Goal: Navigation & Orientation: Find specific page/section

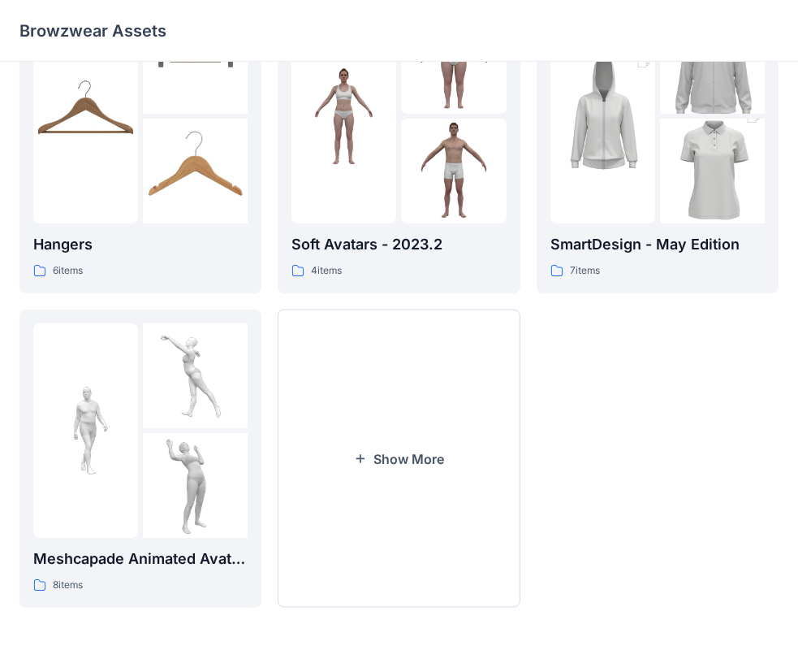
scroll to position [404, 0]
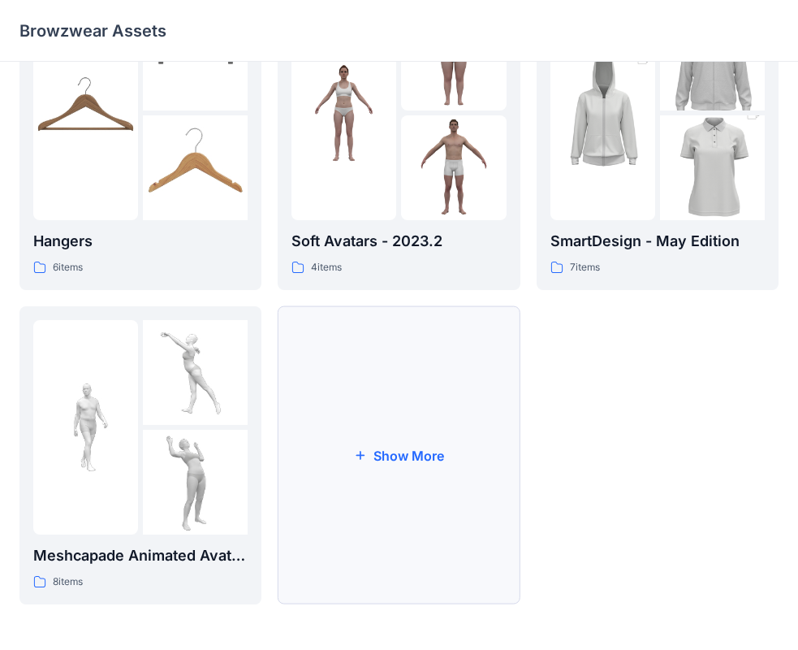
click at [472, 583] on button "Show More" at bounding box center [399, 455] width 242 height 298
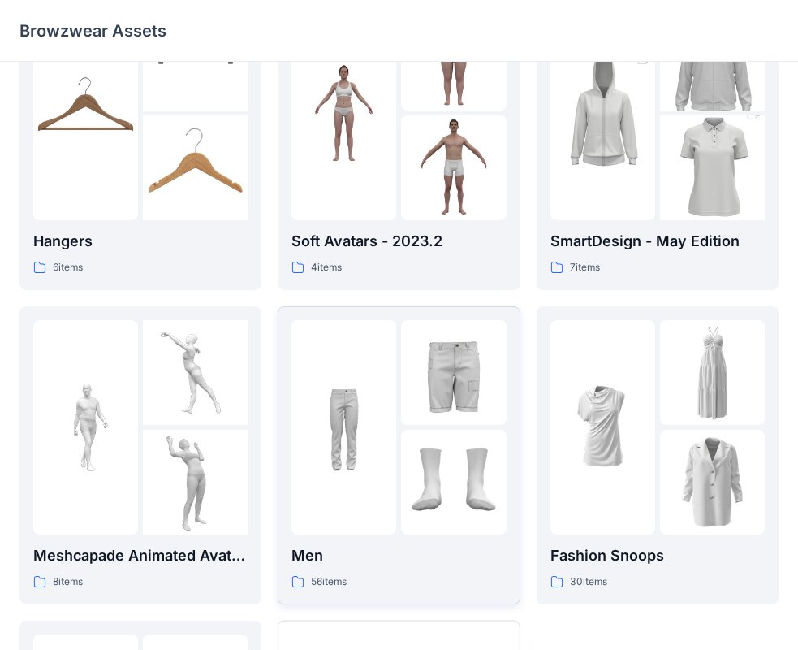
click at [446, 417] on img at bounding box center [453, 372] width 105 height 105
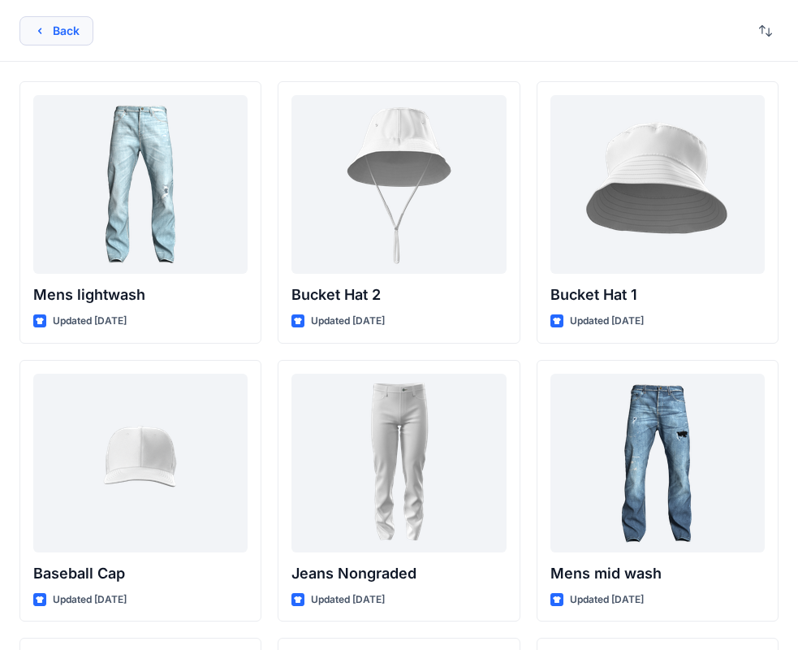
click at [65, 33] on button "Back" at bounding box center [56, 30] width 74 height 29
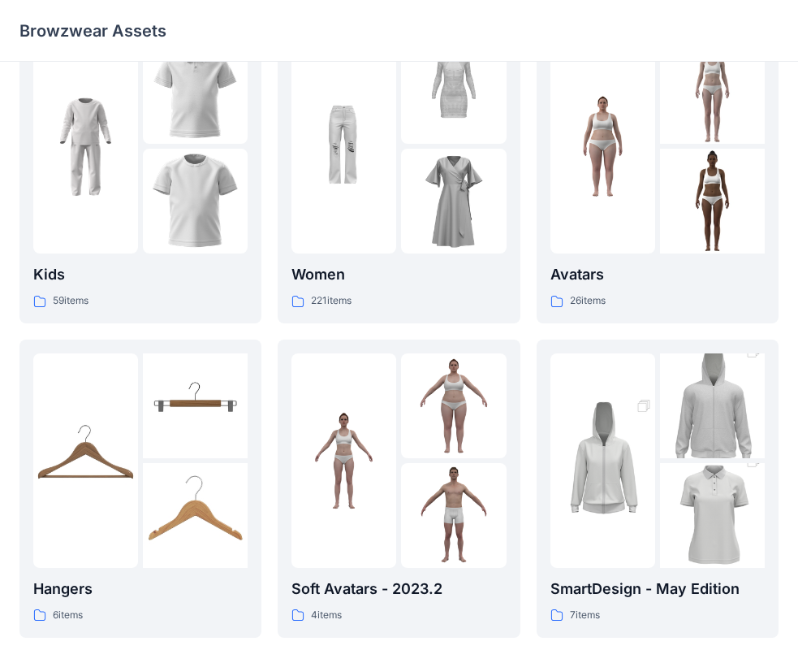
scroll to position [81, 0]
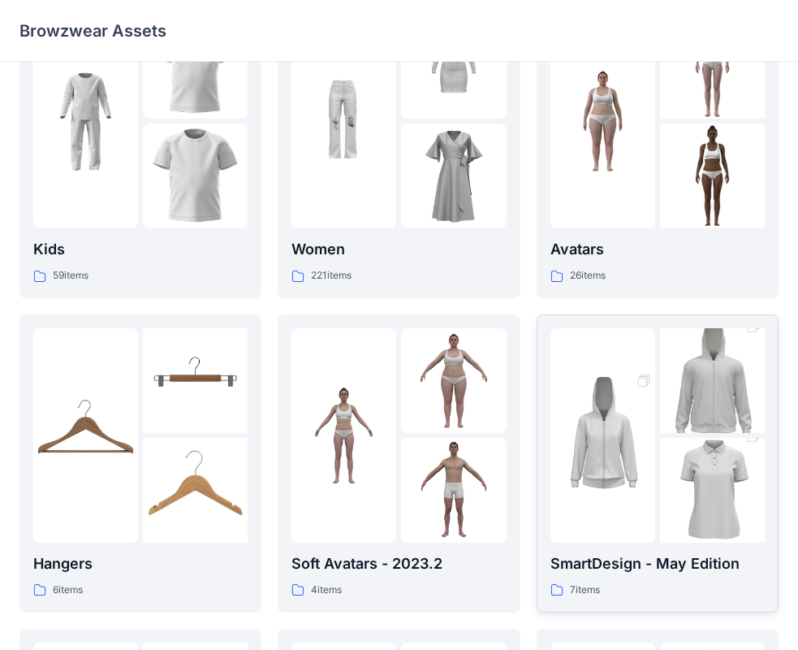
click at [585, 417] on img at bounding box center [603, 436] width 105 height 158
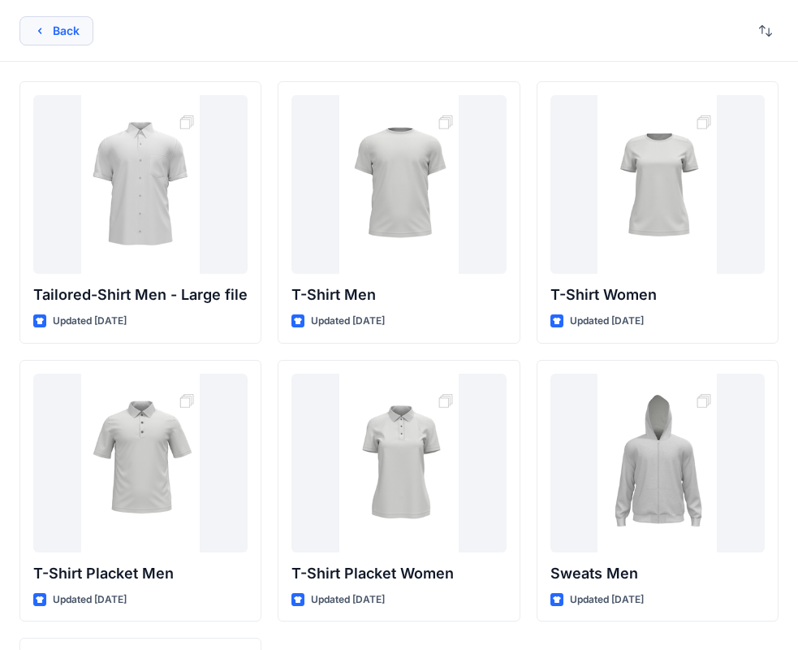
click at [44, 37] on button "Back" at bounding box center [56, 30] width 74 height 29
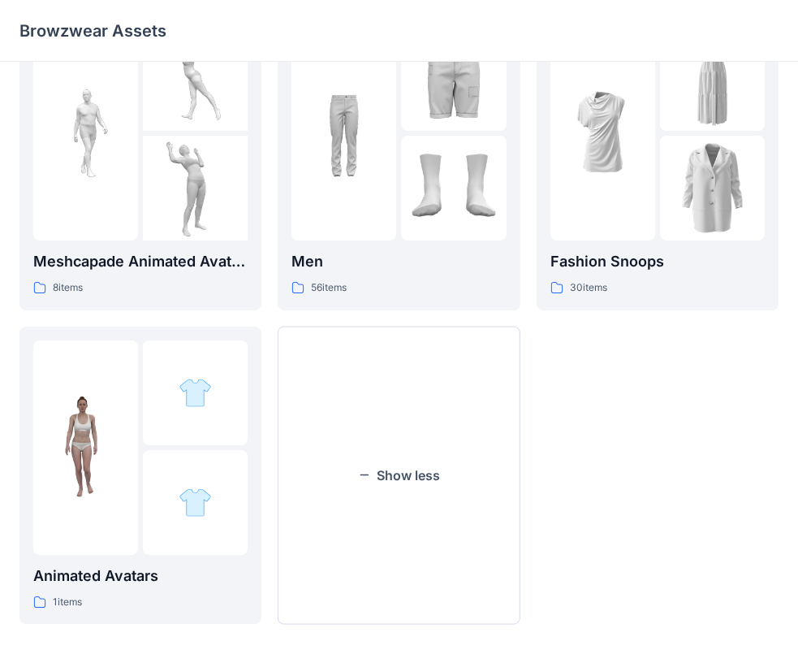
scroll to position [717, 0]
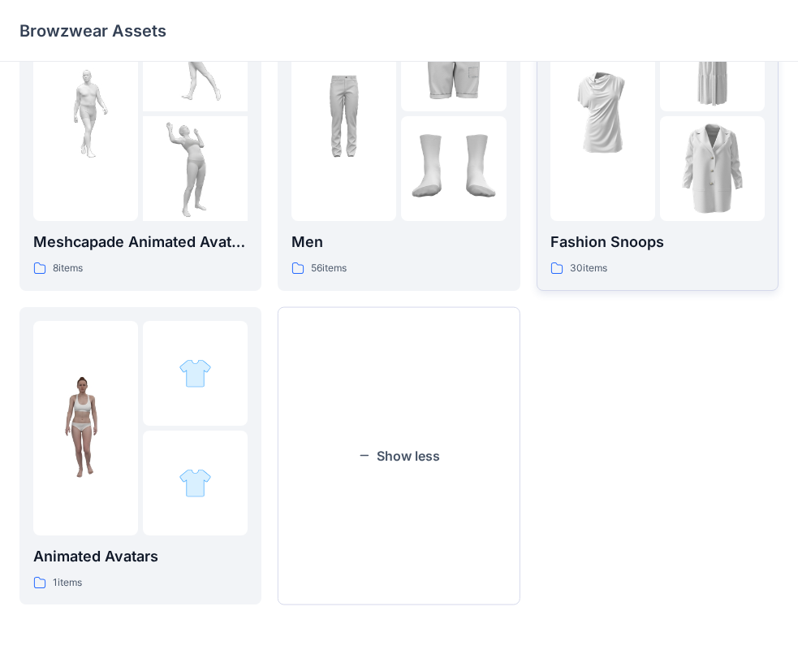
click at [649, 201] on div at bounding box center [603, 113] width 105 height 214
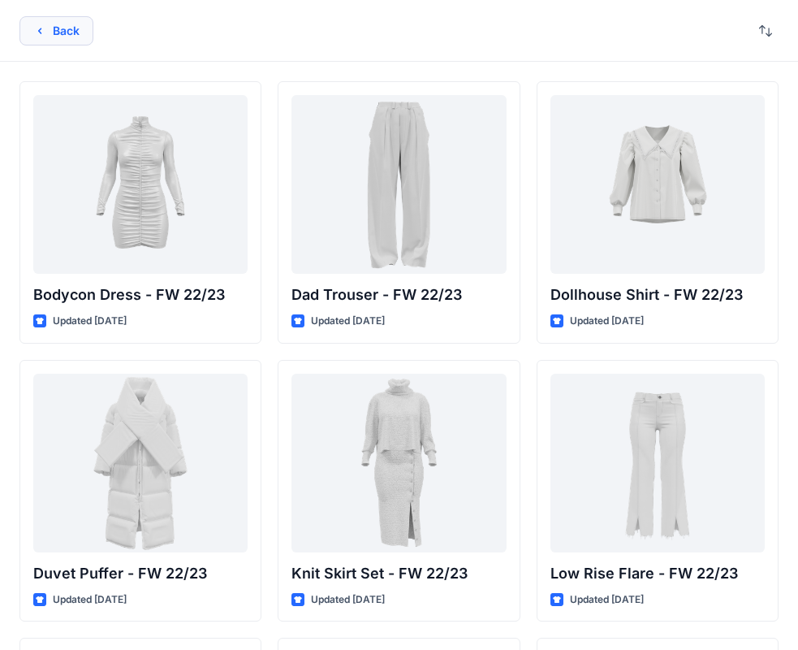
click at [86, 38] on button "Back" at bounding box center [56, 30] width 74 height 29
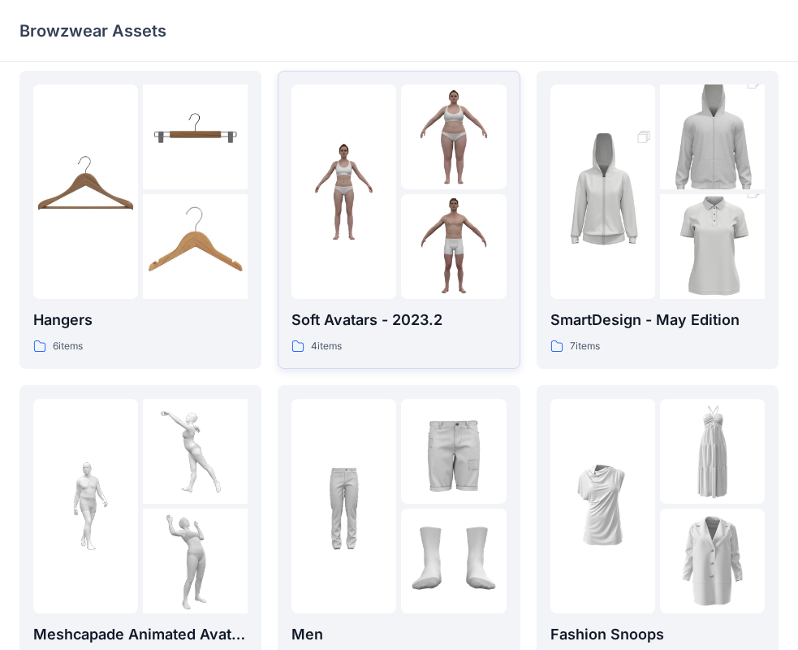
scroll to position [487, 0]
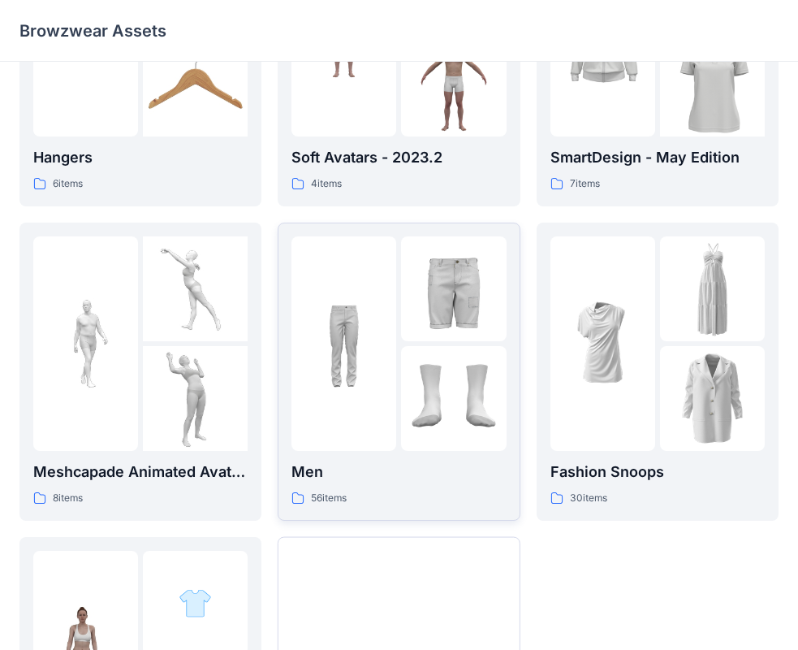
click at [400, 337] on div at bounding box center [399, 343] width 214 height 214
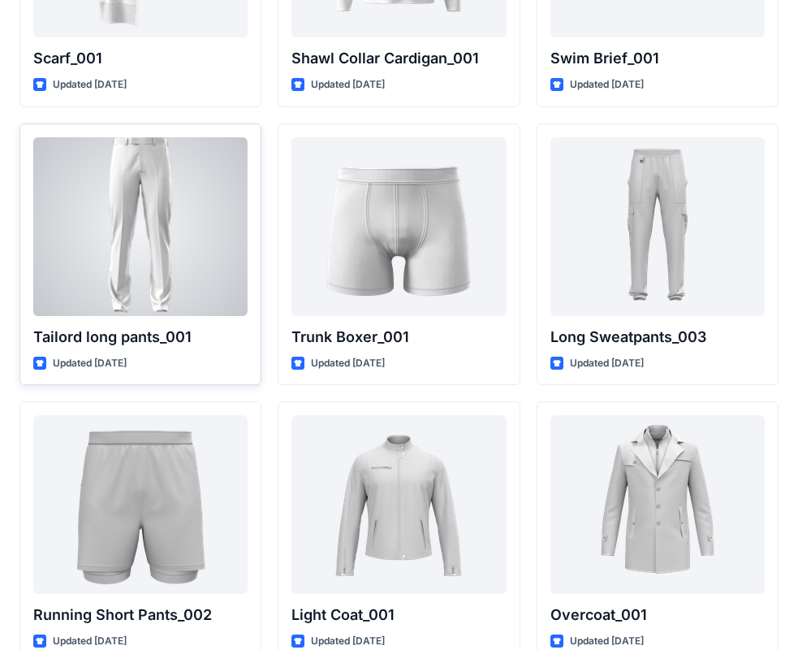
scroll to position [3827, 0]
